Goal: Task Accomplishment & Management: Manage account settings

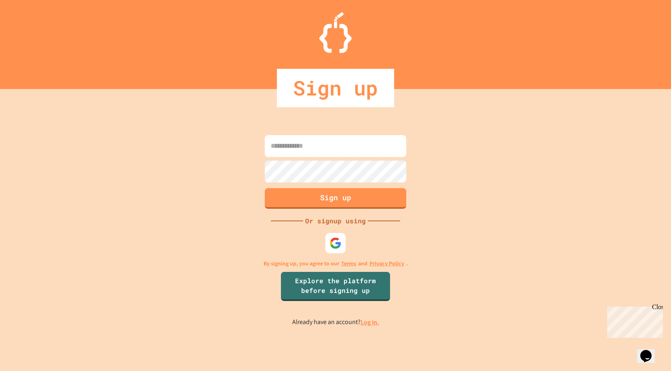
click at [369, 322] on link "Log in." at bounding box center [369, 322] width 19 height 8
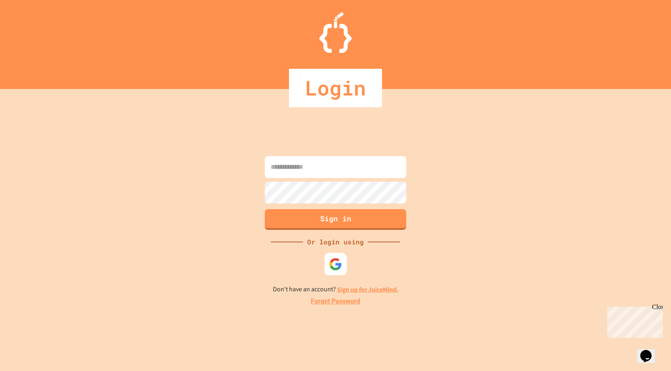
click at [335, 260] on img at bounding box center [335, 263] width 13 height 13
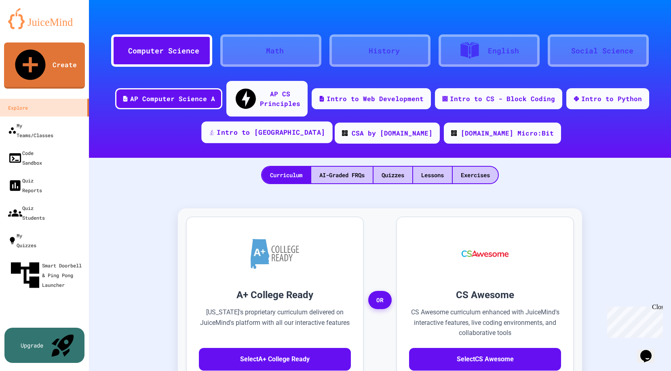
click at [289, 127] on div "Intro to [GEOGRAPHIC_DATA]" at bounding box center [271, 132] width 108 height 10
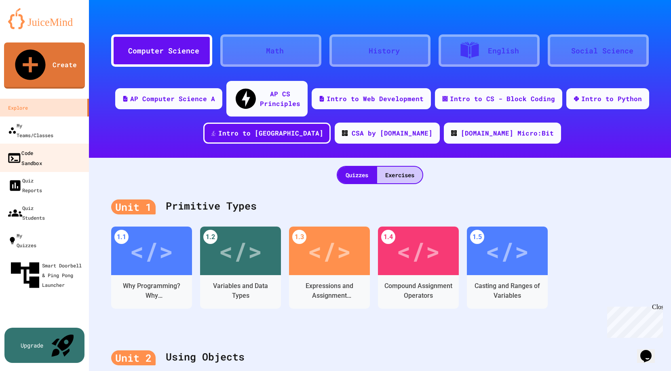
click at [40, 147] on div "Code Sandbox" at bounding box center [24, 157] width 35 height 20
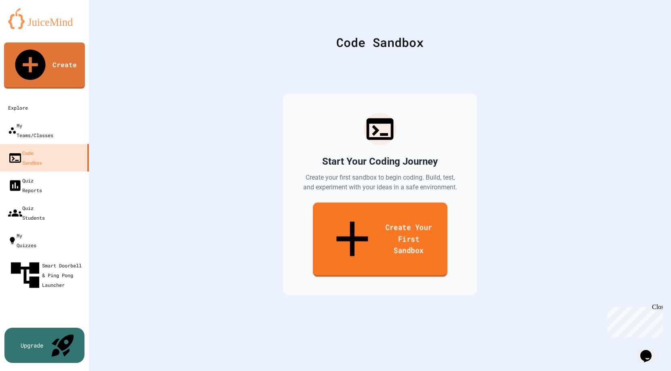
click at [364, 213] on link "Create Your First Sandbox" at bounding box center [379, 239] width 135 height 74
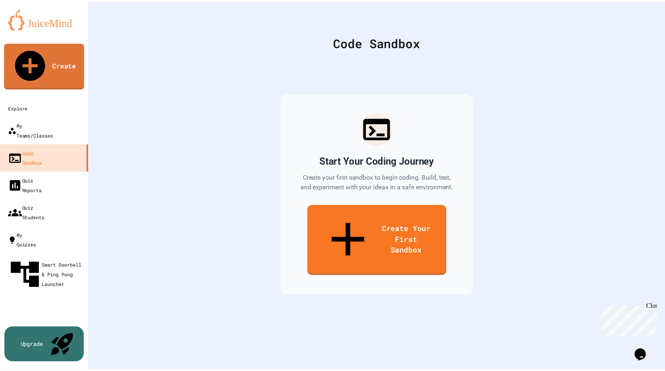
scroll to position [137, 0]
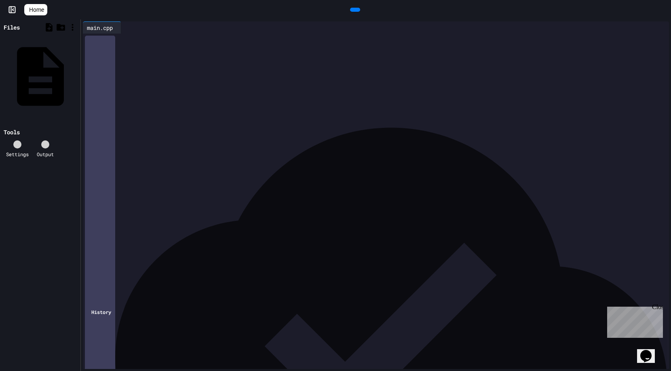
click at [137, 39] on span "**********" at bounding box center [126, 39] width 21 height 6
click at [354, 10] on icon at bounding box center [354, 10] width 0 height 0
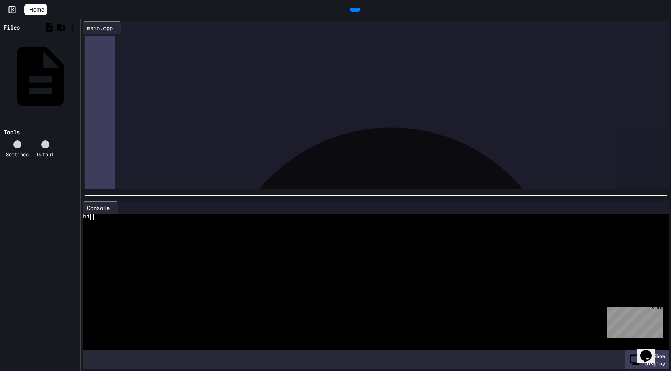
click at [2, 132] on icon at bounding box center [2, 132] width 0 height 0
click at [17, 144] on icon at bounding box center [17, 144] width 0 height 0
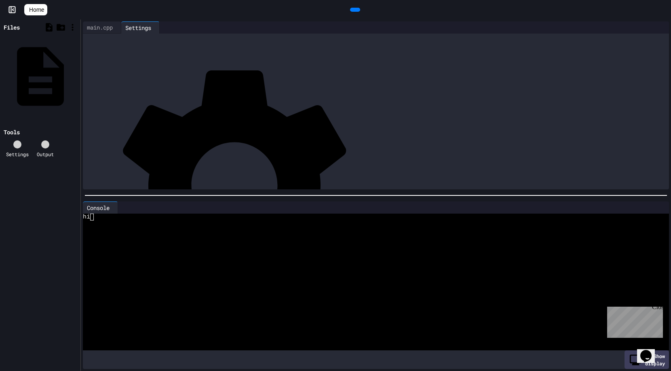
click at [11, 7] on icon at bounding box center [11, 10] width 0 height 6
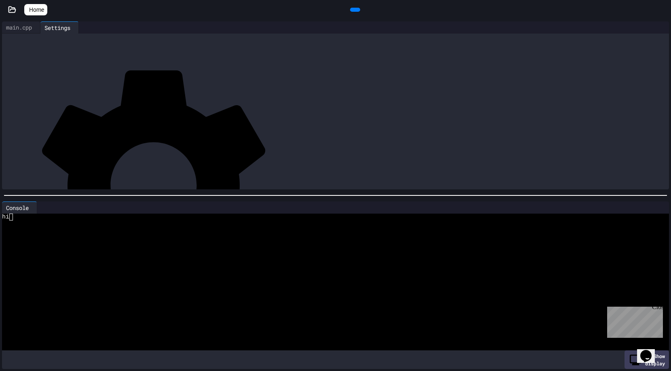
click at [44, 8] on span "Home" at bounding box center [36, 10] width 15 height 8
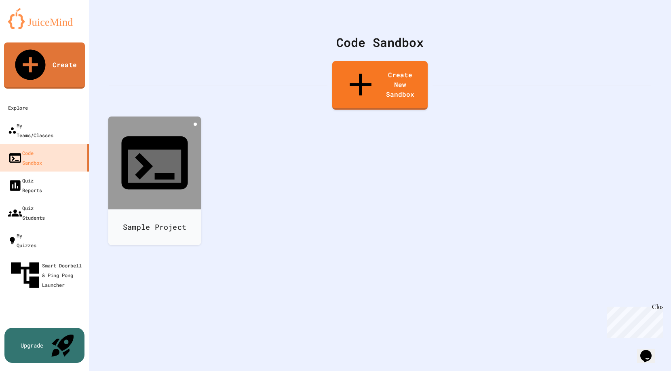
click at [195, 124] on icon at bounding box center [195, 124] width 0 height 0
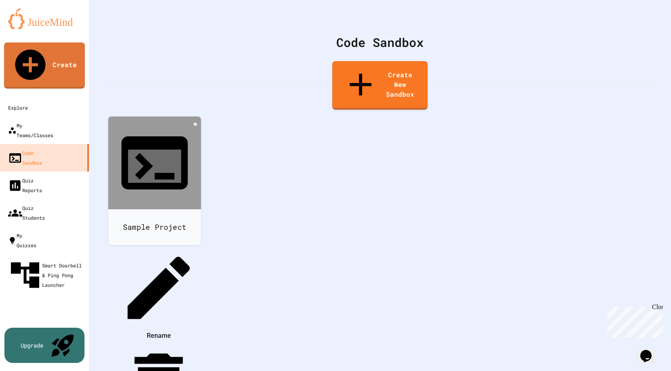
click at [200, 246] on li "Rename" at bounding box center [158, 294] width 83 height 96
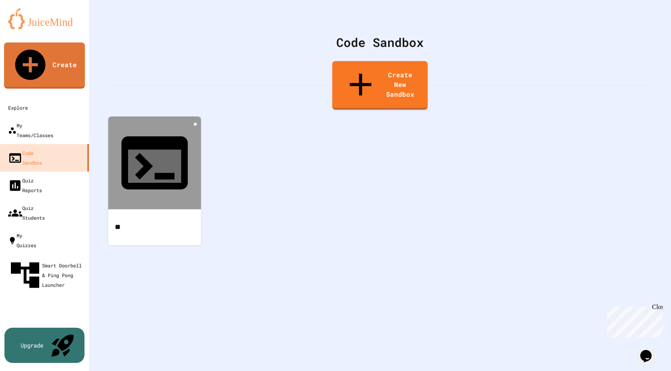
type input "*"
type input "**********"
click at [199, 126] on icon at bounding box center [200, 129] width 2 height 6
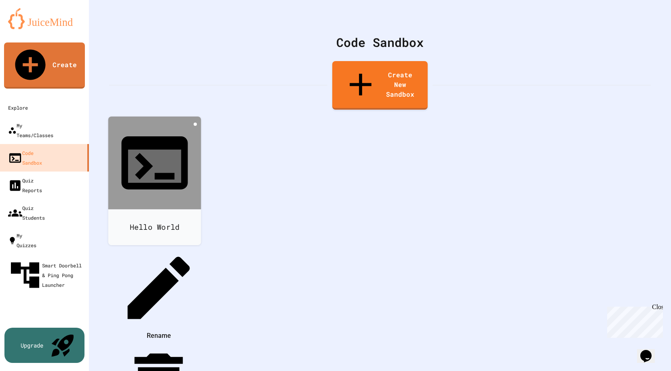
click at [190, 246] on div at bounding box center [154, 246] width 91 height 0
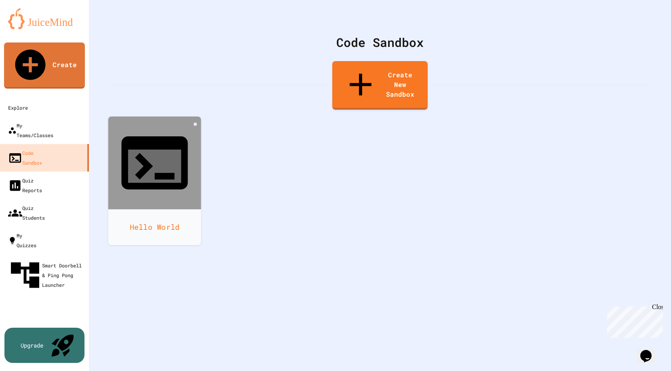
click at [162, 209] on div "Hello World" at bounding box center [154, 227] width 93 height 36
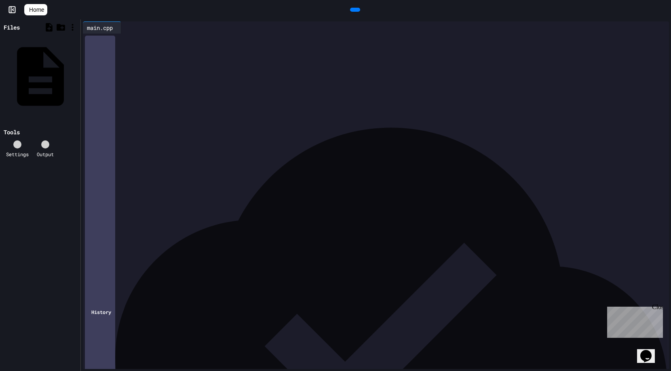
click at [2, 27] on icon at bounding box center [2, 27] width 0 height 0
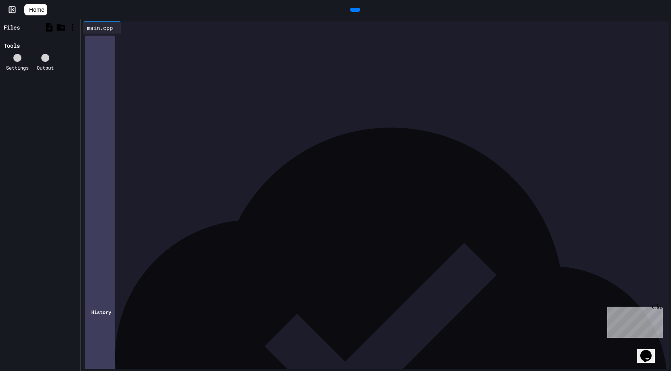
click at [2, 27] on icon at bounding box center [2, 27] width 0 height 0
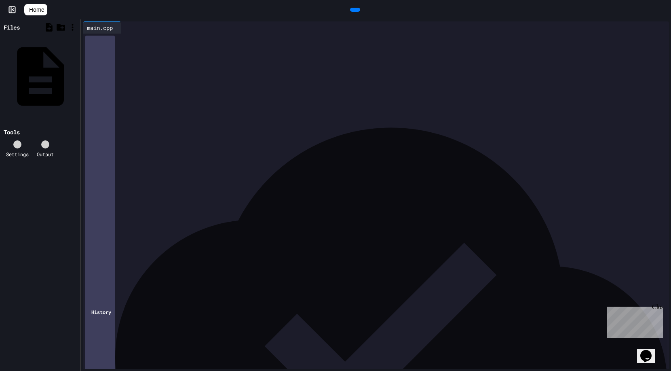
click at [14, 6] on icon at bounding box center [12, 10] width 8 height 8
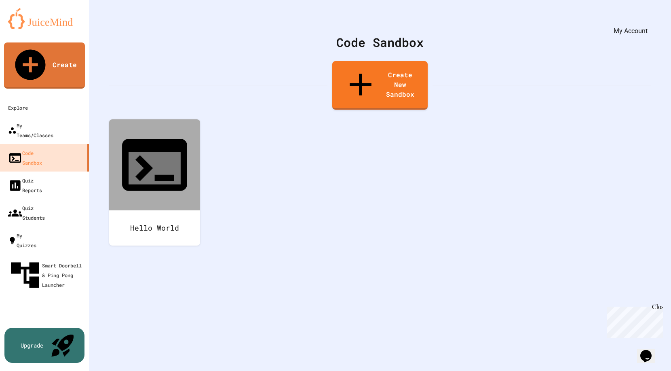
click at [649, 22] on icon "My Account" at bounding box center [653, 26] width 8 height 8
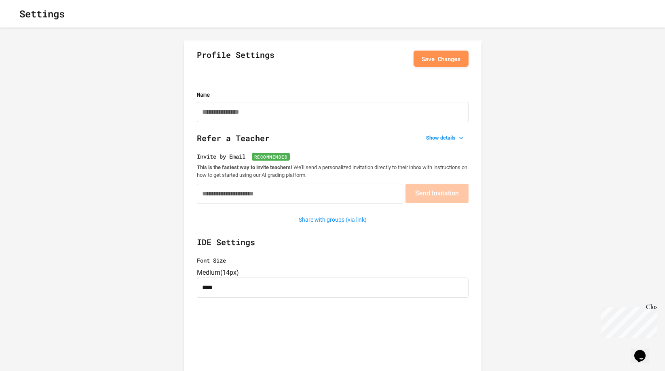
type input "**********"
click at [13, 14] on icon "button" at bounding box center [13, 14] width 0 height 0
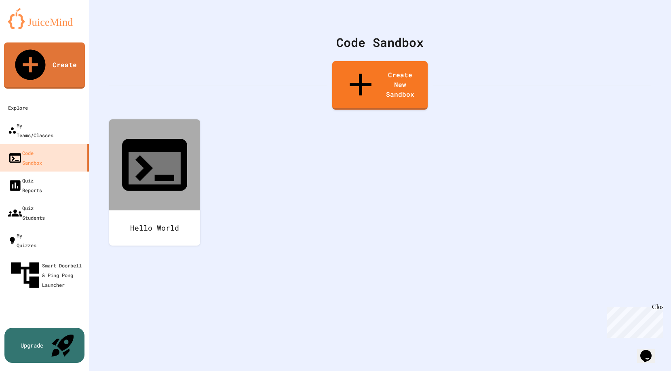
click at [50, 21] on img at bounding box center [44, 18] width 73 height 21
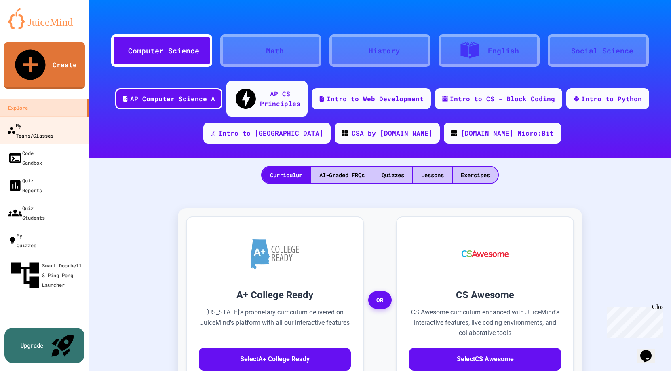
click at [44, 120] on div "My Teams/Classes" at bounding box center [30, 130] width 46 height 20
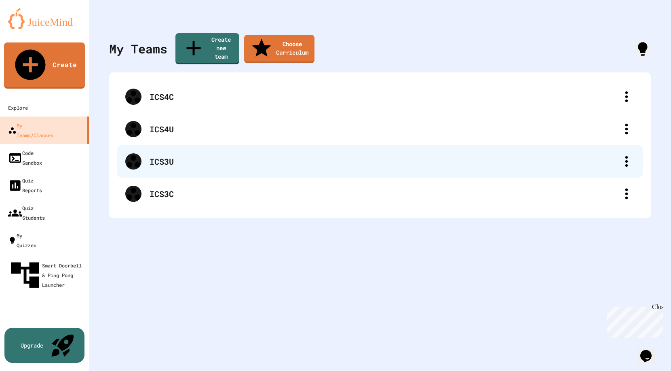
click at [177, 155] on div "ICS3U" at bounding box center [384, 161] width 469 height 12
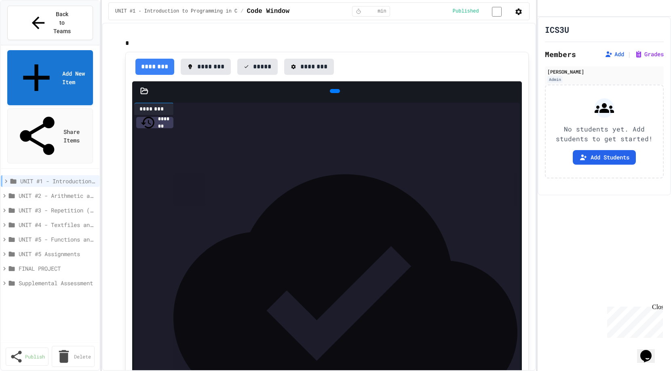
click at [334, 91] on icon at bounding box center [334, 91] width 0 height 0
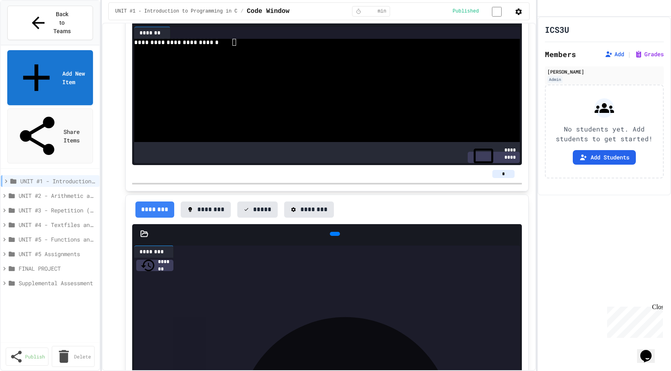
scroll to position [103, 0]
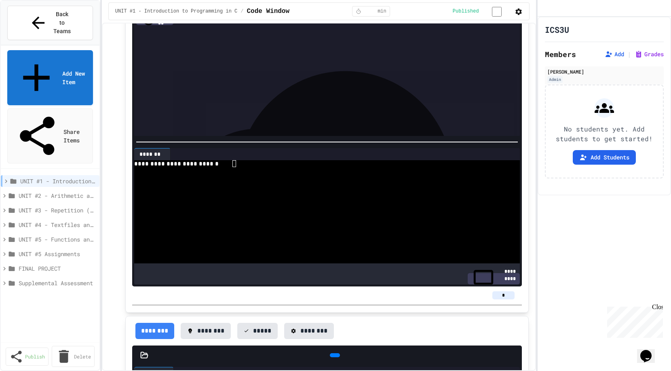
click at [228, 168] on div at bounding box center [316, 170] width 364 height 7
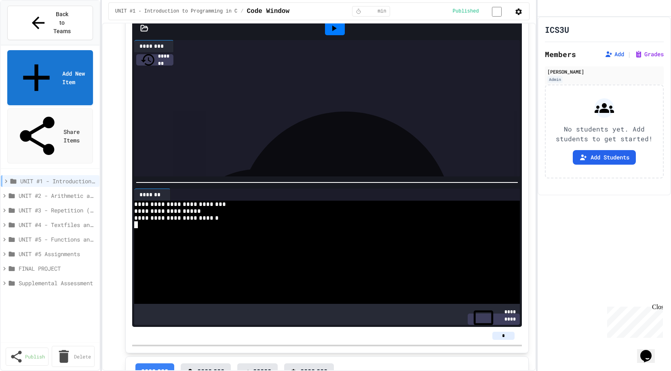
scroll to position [0, 0]
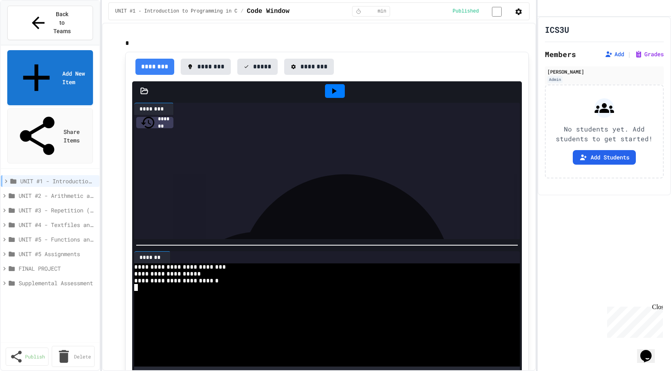
click at [7, 177] on icon at bounding box center [5, 180] width 7 height 7
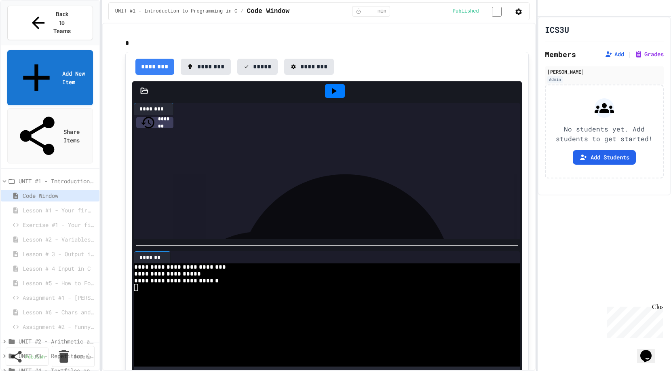
click at [32, 206] on span "Lesson #1 - Your first program." at bounding box center [57, 210] width 69 height 8
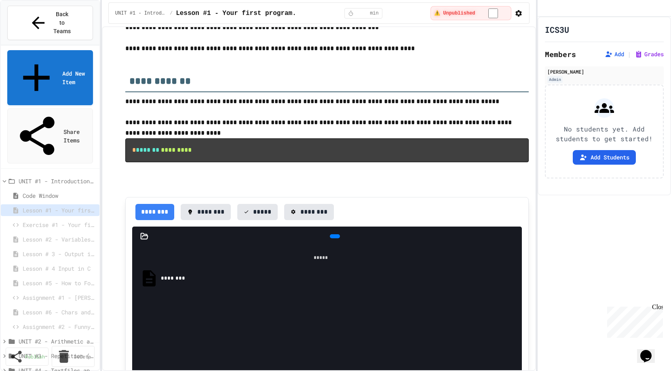
scroll to position [485, 0]
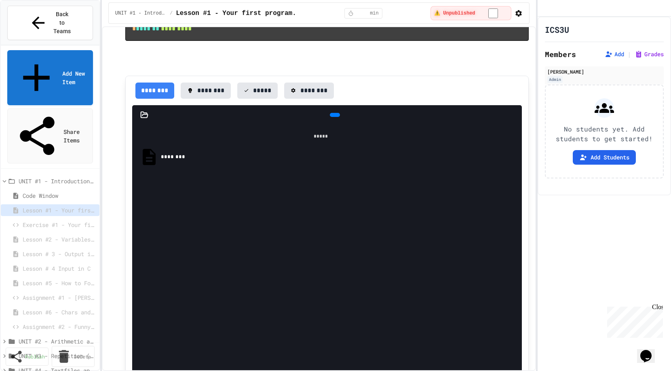
click at [182, 155] on div "********" at bounding box center [339, 157] width 356 height 8
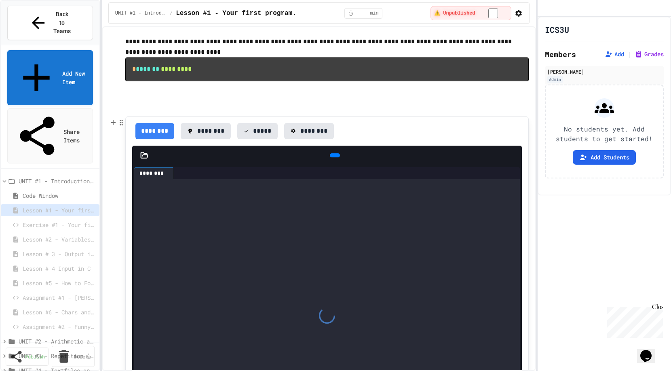
scroll to position [364, 0]
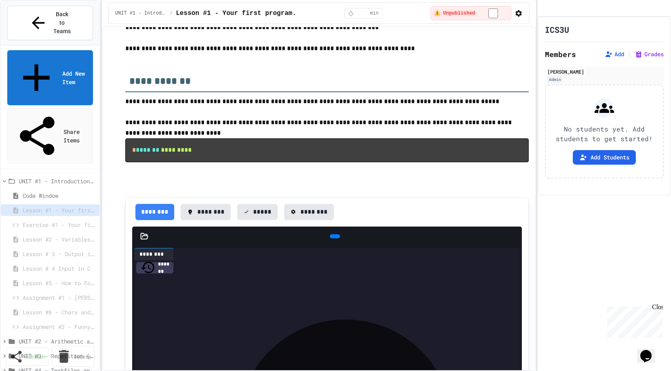
click at [46, 191] on span "Code Window" at bounding box center [58, 195] width 70 height 8
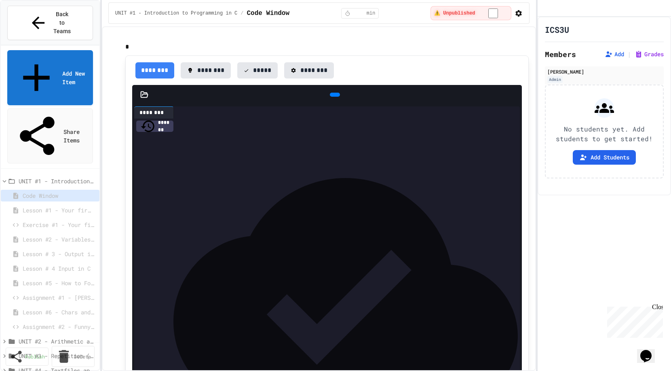
click at [35, 206] on span "Lesson #1 - Your first program." at bounding box center [57, 210] width 69 height 8
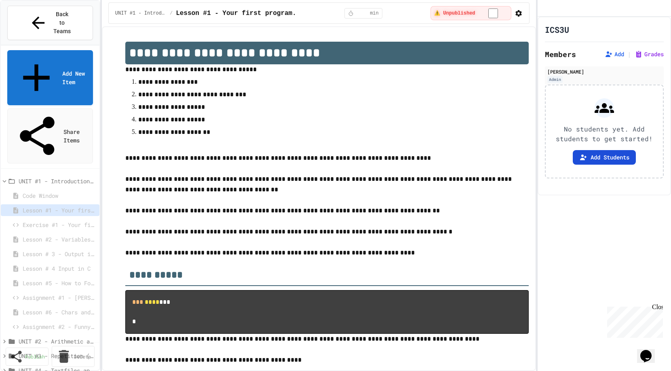
click at [600, 164] on button "Add Students" at bounding box center [604, 157] width 63 height 15
